Goal: Information Seeking & Learning: Learn about a topic

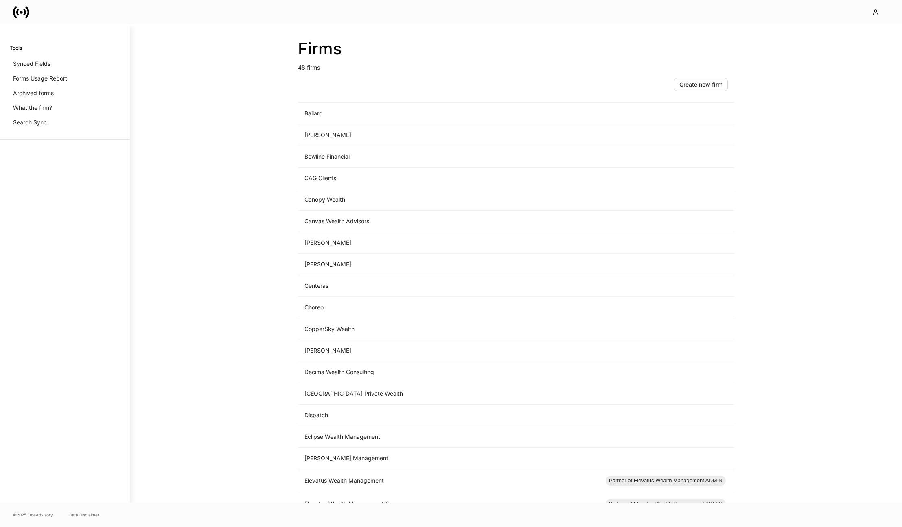
scroll to position [146, 0]
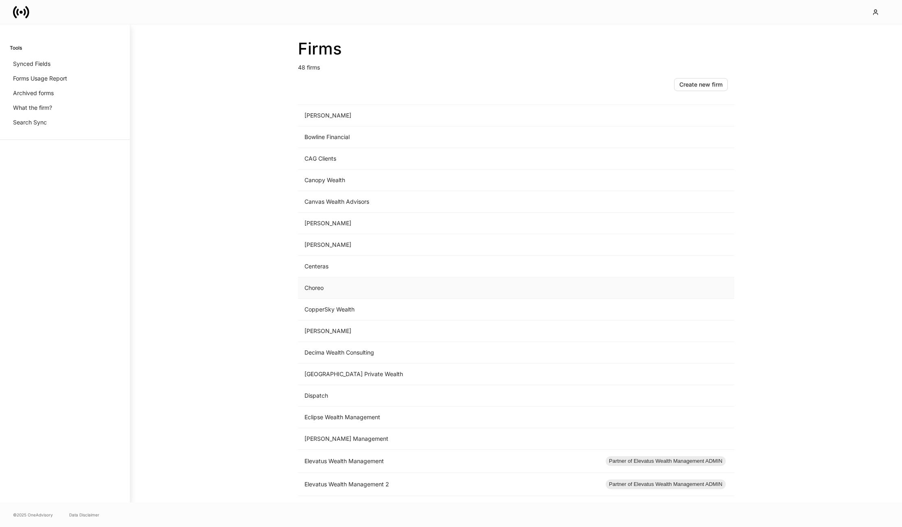
click at [313, 289] on td "Choreo" at bounding box center [448, 288] width 301 height 22
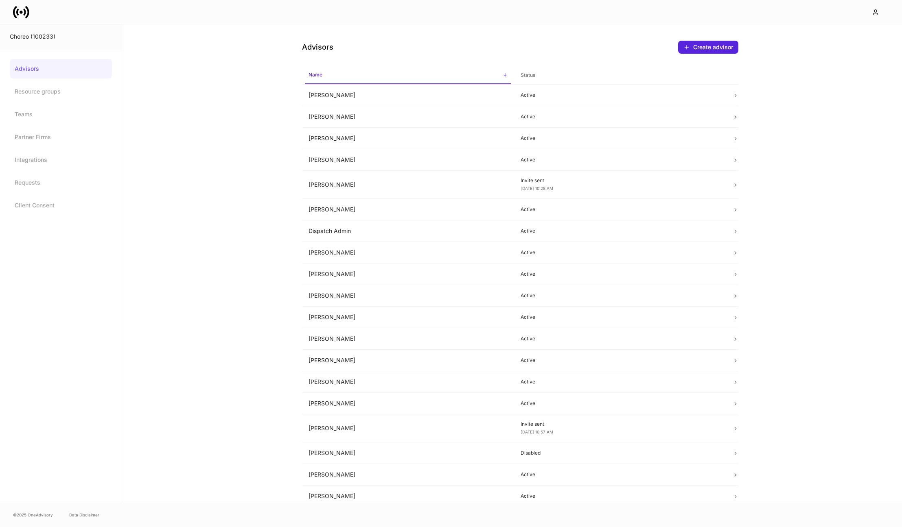
click at [66, 69] on link "Advisors" at bounding box center [61, 69] width 102 height 20
click at [17, 6] on icon at bounding box center [21, 12] width 16 height 16
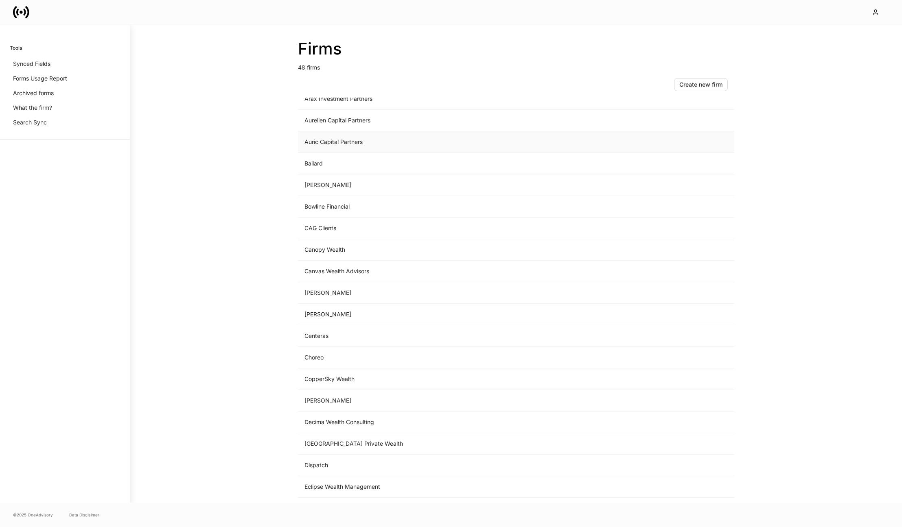
scroll to position [90, 0]
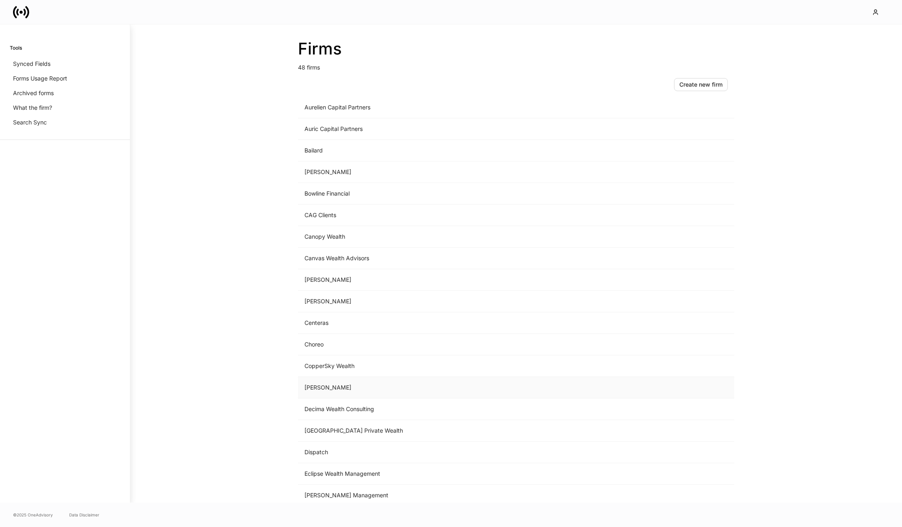
click at [321, 384] on td "D.A. Davidson" at bounding box center [448, 388] width 301 height 22
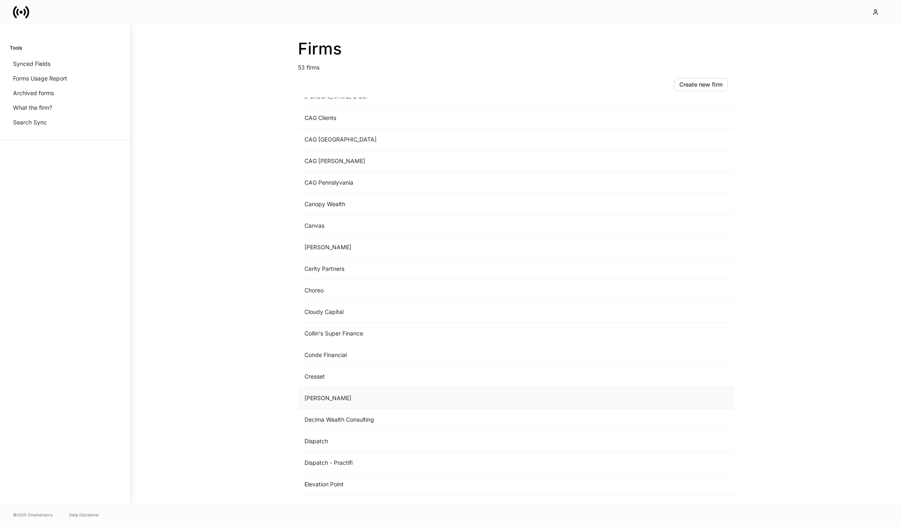
click at [337, 401] on td "D.A. Davidson" at bounding box center [448, 399] width 301 height 22
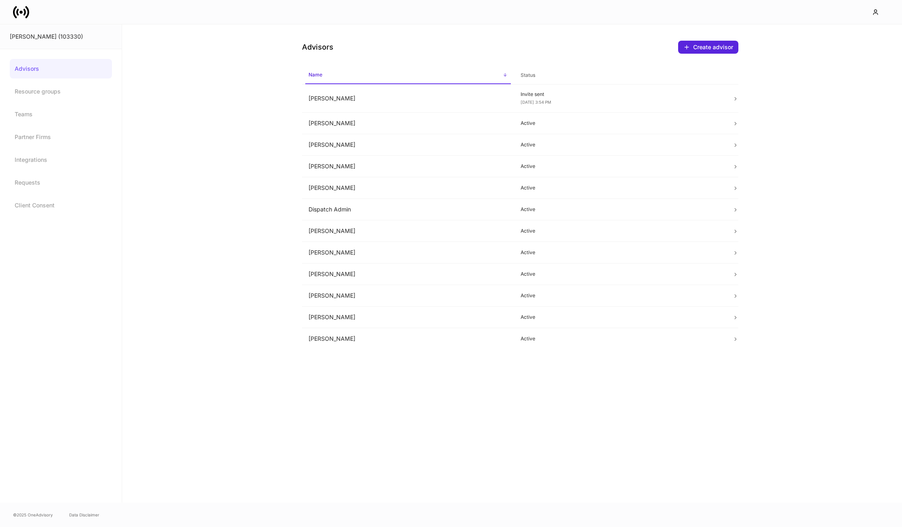
click at [542, 78] on span "Status" at bounding box center [619, 75] width 205 height 17
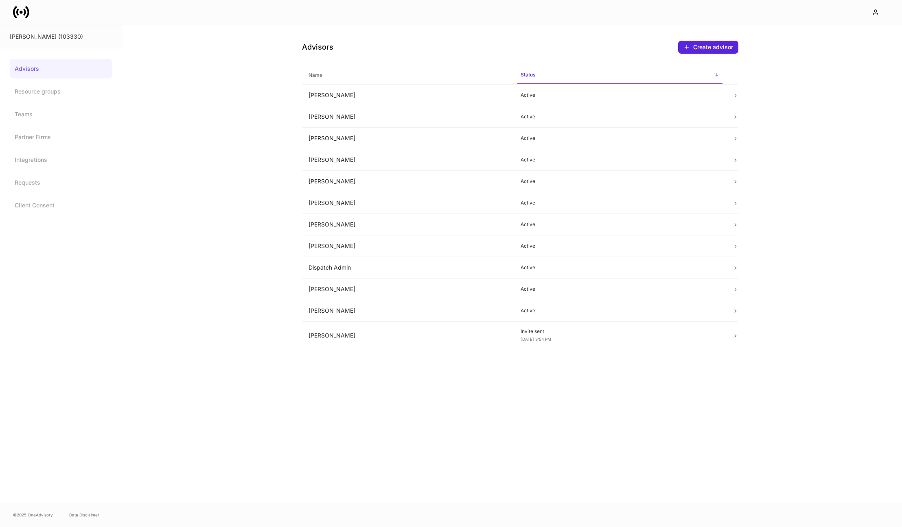
click at [476, 76] on span "Name" at bounding box center [407, 75] width 205 height 17
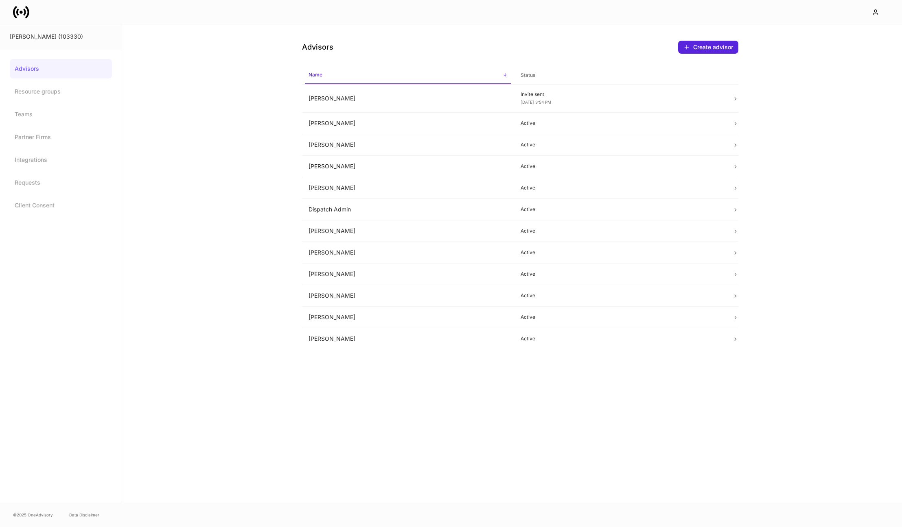
click at [536, 74] on span "Status" at bounding box center [619, 75] width 205 height 17
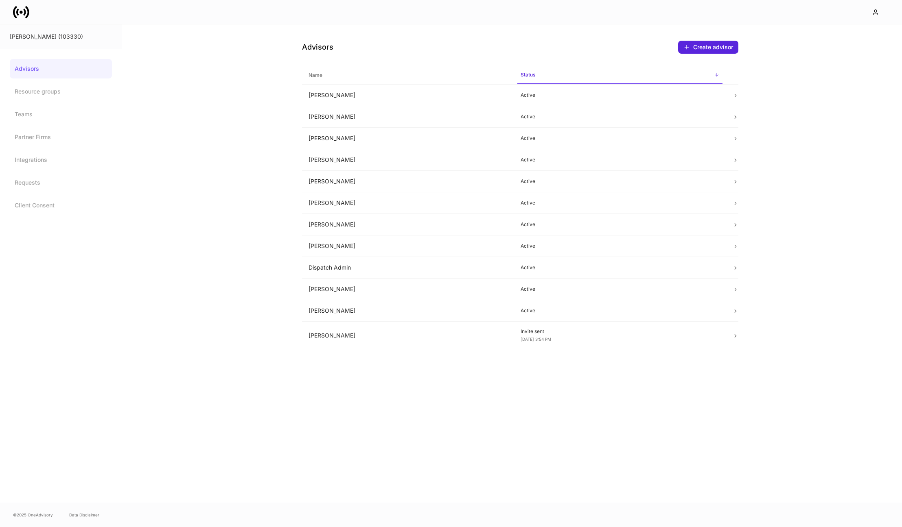
click at [482, 76] on span "Name" at bounding box center [407, 75] width 205 height 17
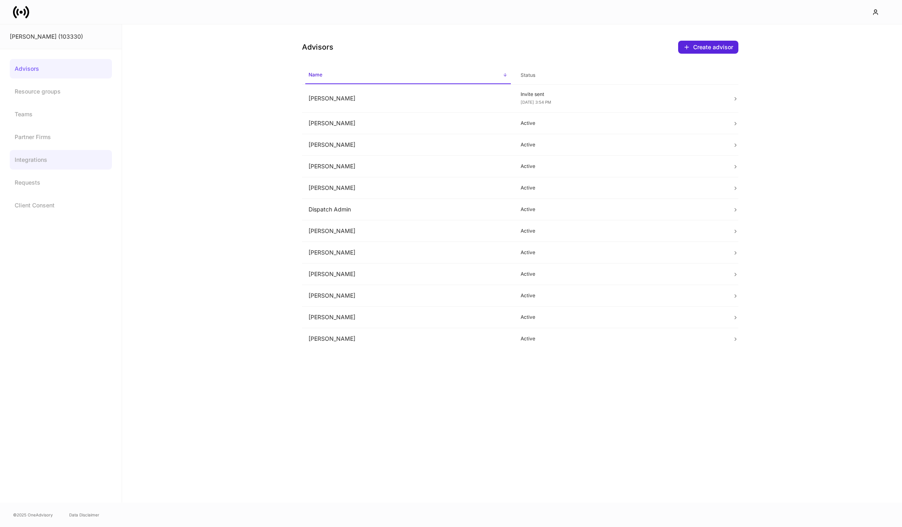
click at [51, 162] on link "Integrations" at bounding box center [61, 160] width 102 height 20
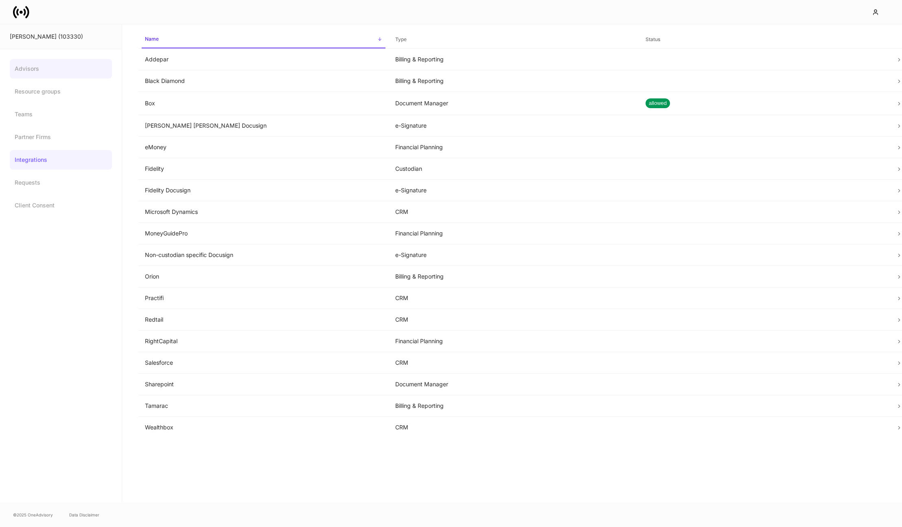
click at [50, 74] on link "Advisors" at bounding box center [61, 69] width 102 height 20
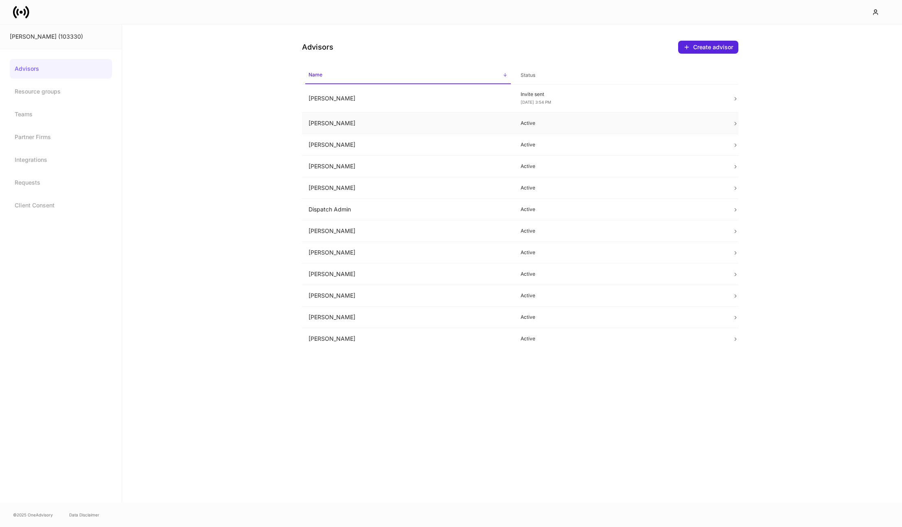
click at [434, 114] on td "Billie Roberts" at bounding box center [408, 124] width 212 height 22
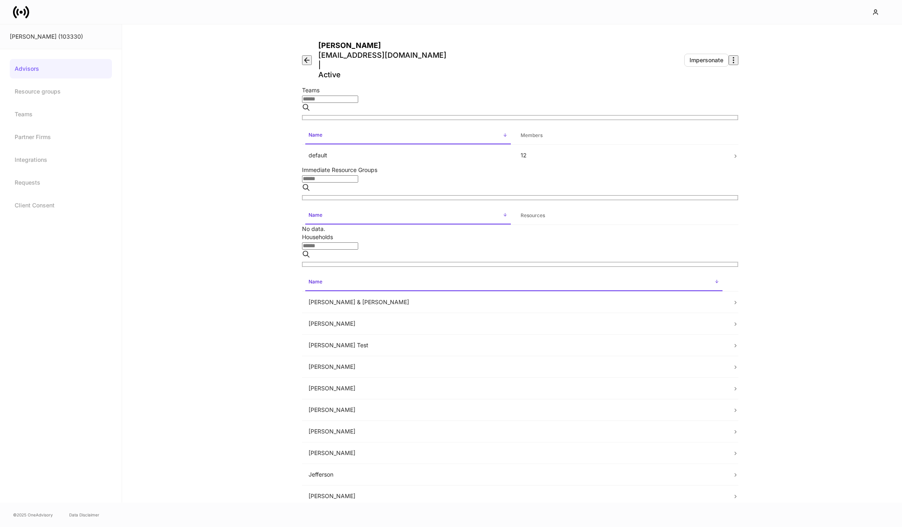
click at [319, 47] on div "Billie Roberts broberts@dadco.com | Active" at bounding box center [377, 60] width 151 height 39
click at [80, 120] on link "Teams" at bounding box center [61, 115] width 102 height 20
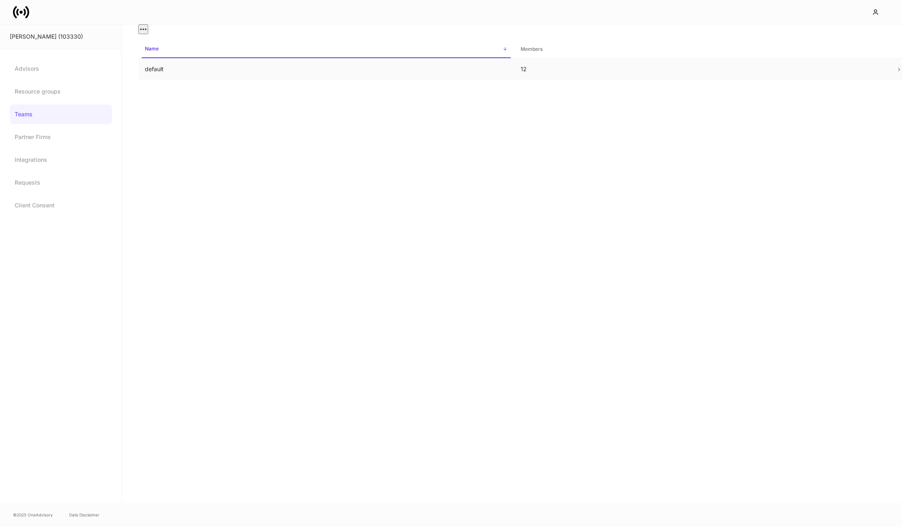
click at [274, 79] on td "default" at bounding box center [326, 70] width 376 height 22
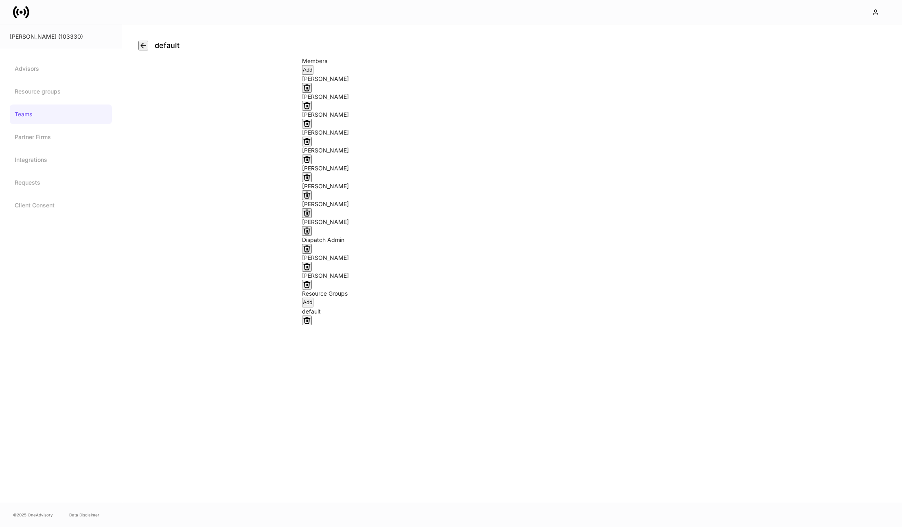
click at [71, 118] on link "Teams" at bounding box center [61, 115] width 102 height 20
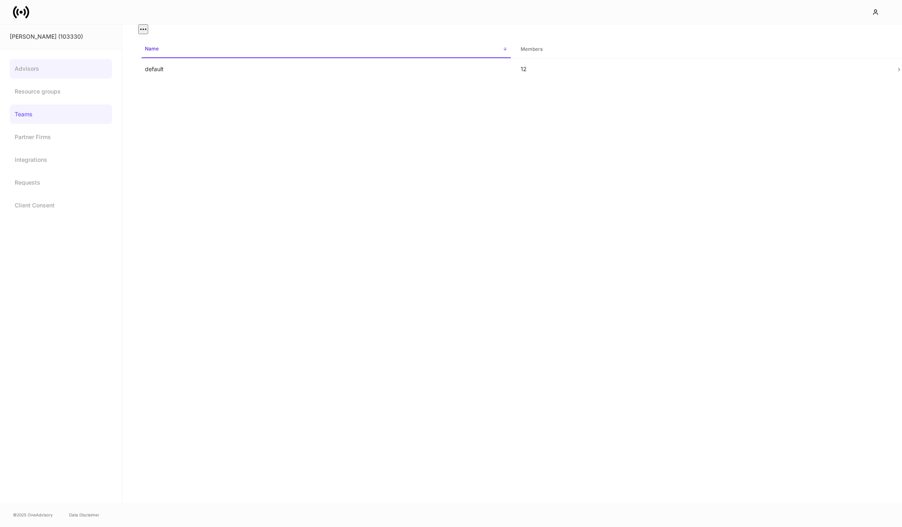
click at [48, 66] on link "Advisors" at bounding box center [61, 69] width 102 height 20
